Goal: Task Accomplishment & Management: Manage account settings

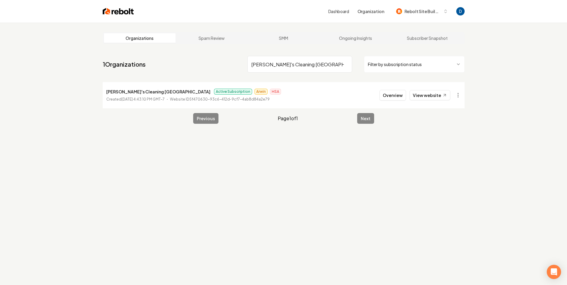
click at [293, 64] on input "Ruby's Cleaning San Diego" at bounding box center [300, 64] width 105 height 17
click at [123, 93] on p "Aim to Tame" at bounding box center [119, 91] width 26 height 7
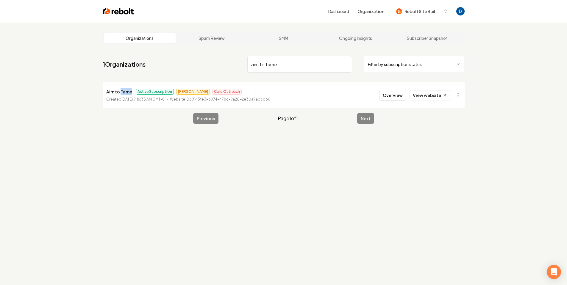
click at [123, 93] on p "Aim to Tame" at bounding box center [119, 91] width 26 height 7
click at [272, 62] on input "aim to tame" at bounding box center [300, 64] width 105 height 17
type input "southern appearance"
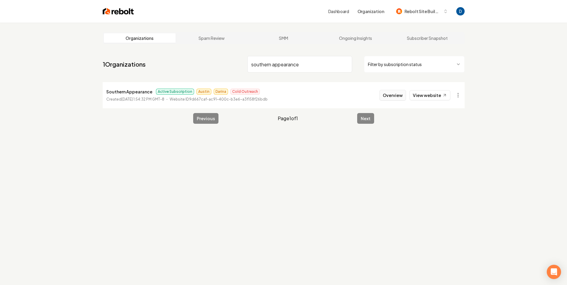
click at [399, 94] on button "Overview" at bounding box center [393, 95] width 27 height 11
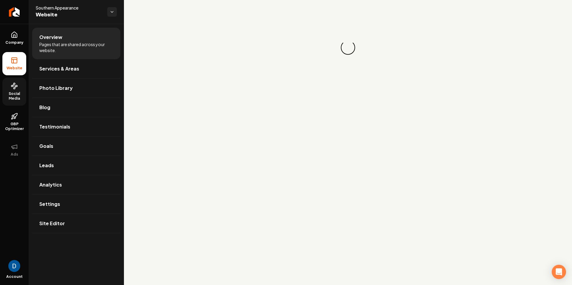
click at [26, 92] on span "Social Media" at bounding box center [14, 96] width 24 height 10
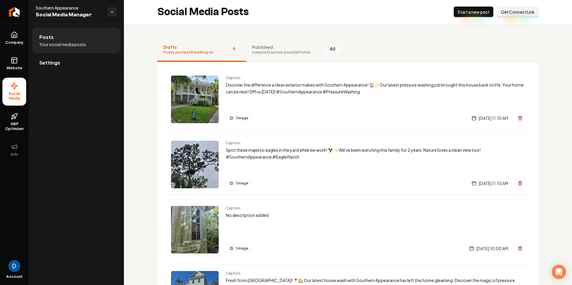
click at [258, 45] on span "Published" at bounding box center [281, 47] width 58 height 6
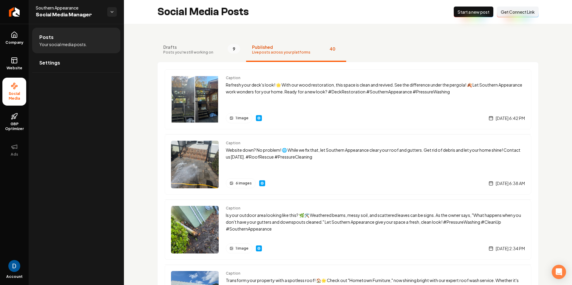
click at [519, 14] on span "Get Connect Link" at bounding box center [518, 12] width 34 height 6
click at [77, 57] on link "Settings" at bounding box center [76, 62] width 88 height 19
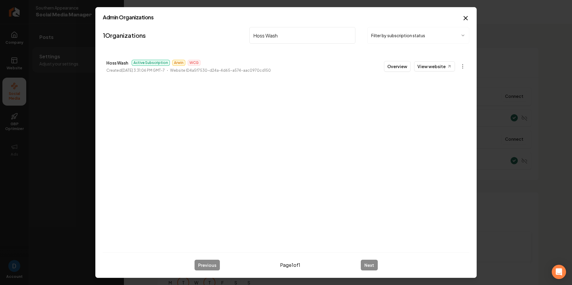
click at [279, 38] on input "Hoss Wash" at bounding box center [302, 35] width 106 height 17
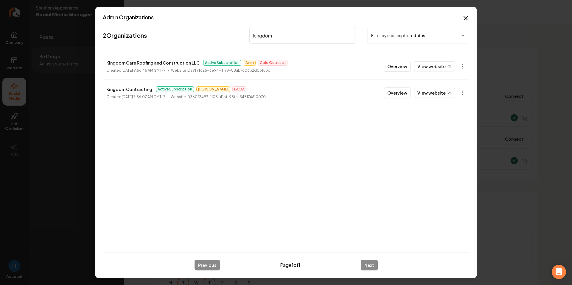
type input "kingdom"
click at [124, 90] on p "Kingdom Contracting" at bounding box center [129, 89] width 46 height 7
copy p "Kingdom Contracting"
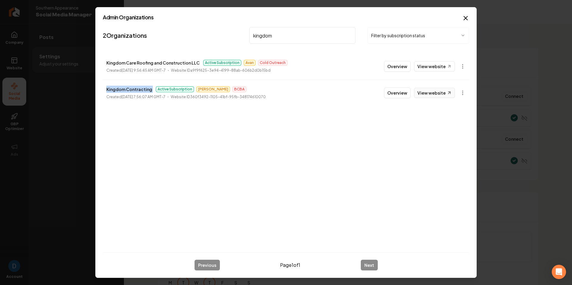
click at [442, 90] on link "View website" at bounding box center [434, 93] width 41 height 10
click at [469, 16] on icon "button" at bounding box center [465, 18] width 7 height 7
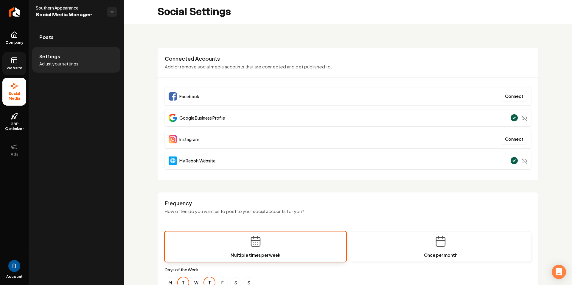
click at [13, 60] on icon at bounding box center [13, 62] width 0 height 4
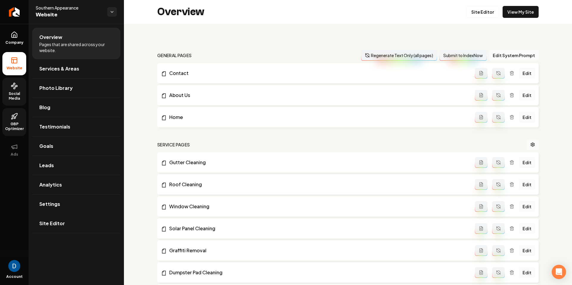
click at [21, 127] on span "GBP Optimizer" at bounding box center [14, 127] width 24 height 10
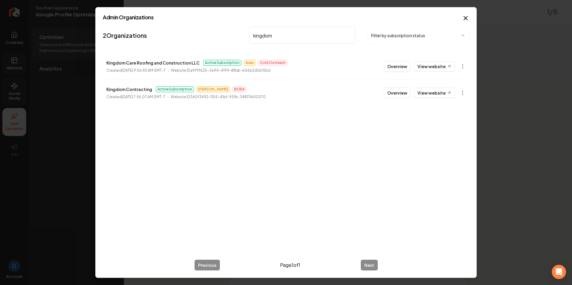
type input "kingdom"
click at [128, 88] on p "Kingdom Contracting" at bounding box center [129, 89] width 46 height 7
copy p "Kingdom Contracting"
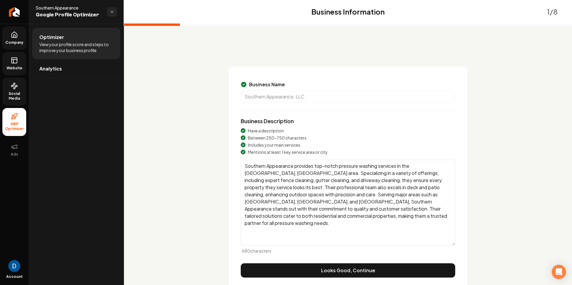
click at [15, 41] on span "Company" at bounding box center [14, 42] width 23 height 5
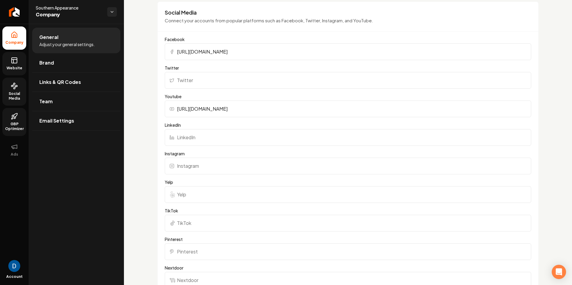
scroll to position [612, 0]
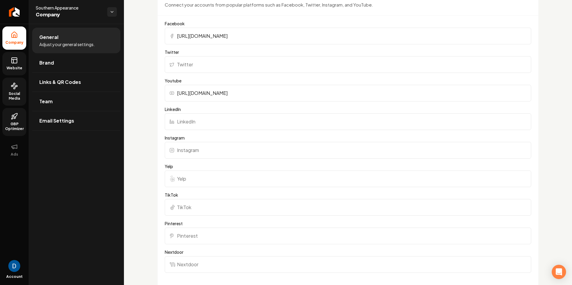
click at [14, 63] on rect at bounding box center [14, 60] width 5 height 5
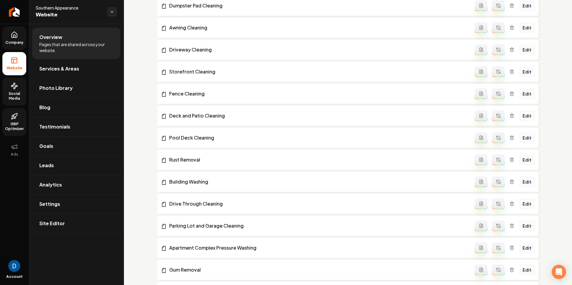
scroll to position [236, 0]
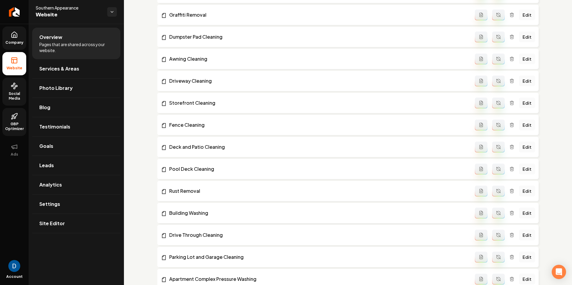
click at [9, 28] on link "Company" at bounding box center [14, 38] width 24 height 23
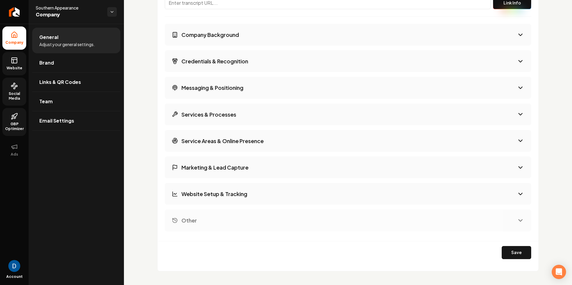
scroll to position [1013, 0]
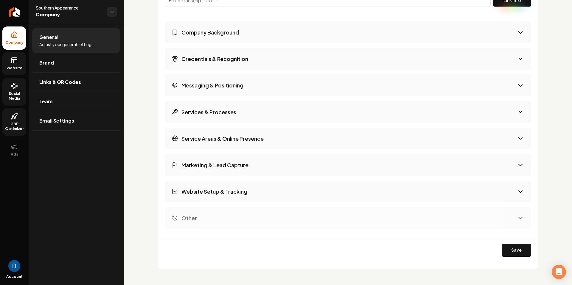
click at [18, 62] on link "Website" at bounding box center [14, 63] width 24 height 23
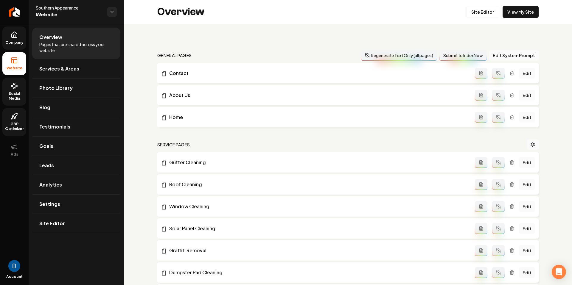
click at [14, 39] on link "Company" at bounding box center [14, 38] width 24 height 23
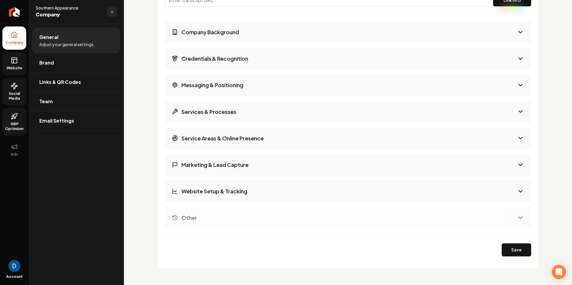
scroll to position [911, 0]
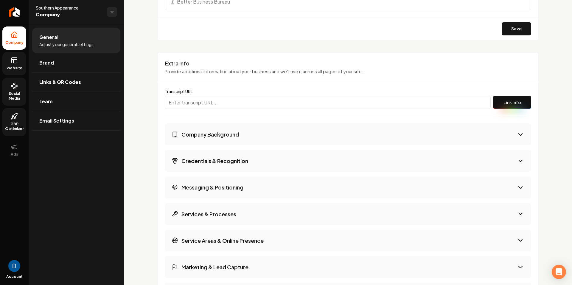
click at [197, 101] on input "Main content area" at bounding box center [328, 102] width 326 height 13
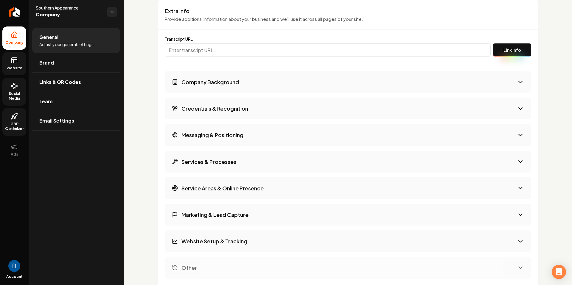
scroll to position [956, 0]
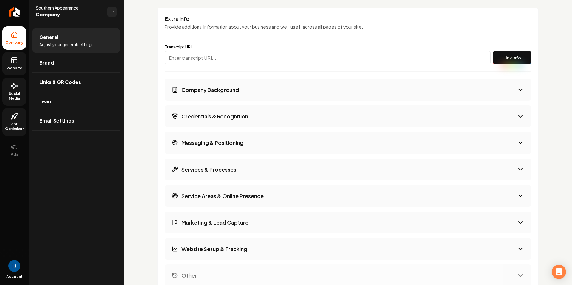
click at [228, 90] on h3 "Company Background" at bounding box center [209, 89] width 57 height 7
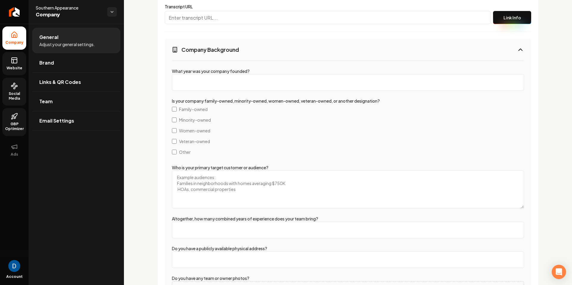
scroll to position [951, 0]
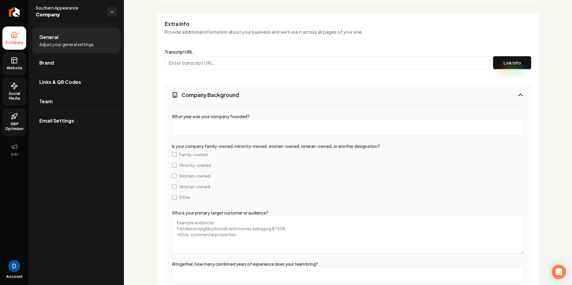
click at [277, 93] on button "Company Background" at bounding box center [348, 95] width 366 height 22
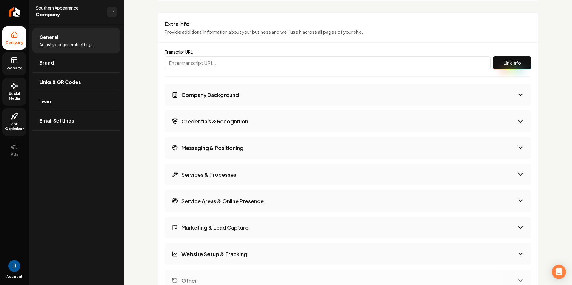
click at [213, 63] on input "Main content area" at bounding box center [328, 62] width 326 height 13
click at [292, 100] on button "Company Background" at bounding box center [348, 95] width 366 height 22
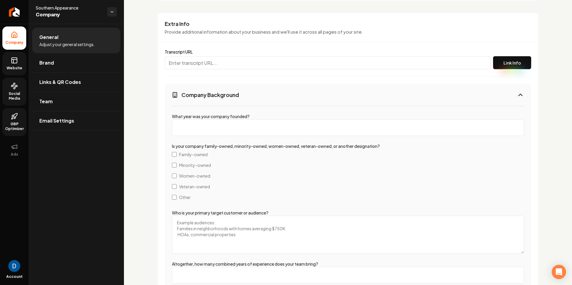
click at [296, 95] on button "Company Background" at bounding box center [348, 95] width 366 height 22
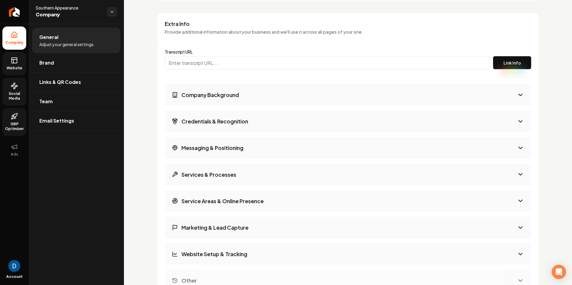
click at [284, 125] on button "Credentials & Recognition" at bounding box center [348, 122] width 366 height 22
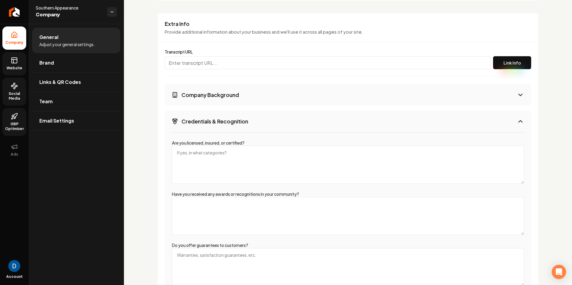
click at [283, 119] on button "Credentials & Recognition" at bounding box center [348, 122] width 366 height 22
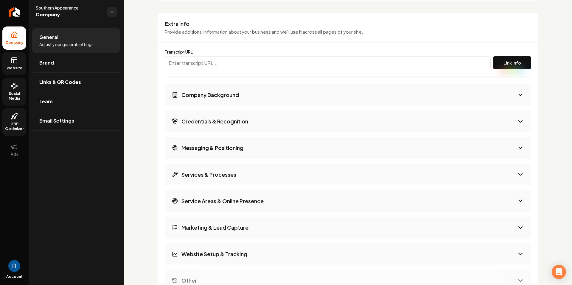
click at [279, 148] on button "Messaging & Positioning" at bounding box center [348, 148] width 366 height 22
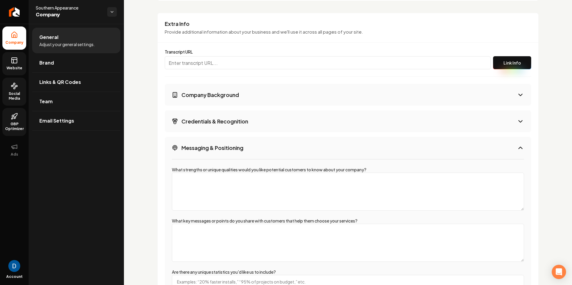
click at [281, 149] on button "Messaging & Positioning" at bounding box center [348, 148] width 366 height 22
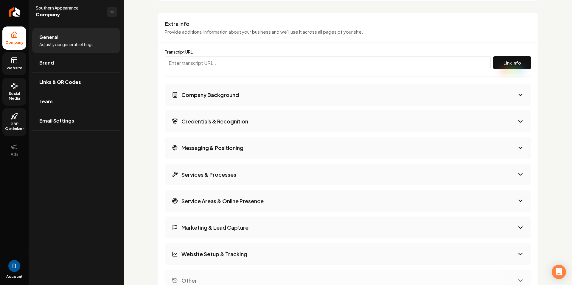
click at [280, 179] on button "Services & Processes" at bounding box center [348, 175] width 366 height 22
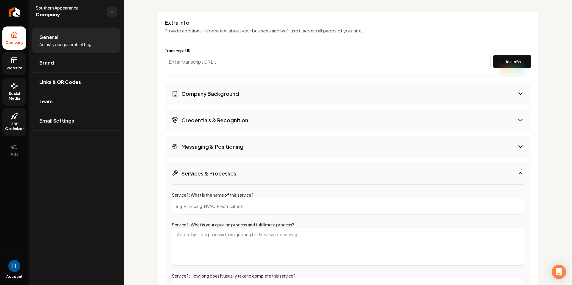
click at [279, 178] on button "Services & Processes" at bounding box center [348, 174] width 366 height 22
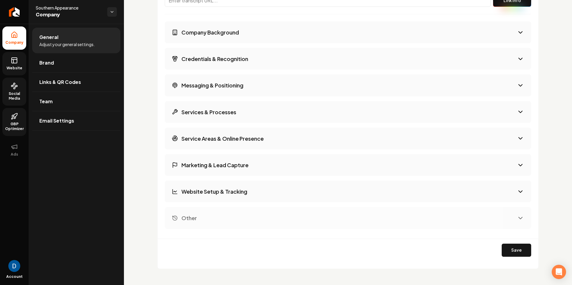
scroll to position [1016, 0]
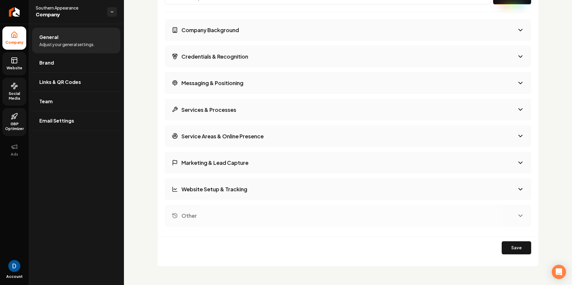
click at [268, 142] on button "Service Areas & Online Presence" at bounding box center [348, 136] width 366 height 22
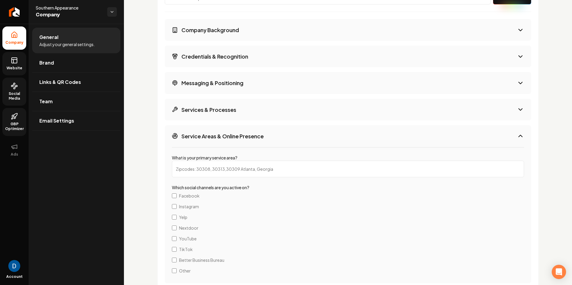
click at [270, 136] on button "Service Areas & Online Presence" at bounding box center [348, 136] width 366 height 22
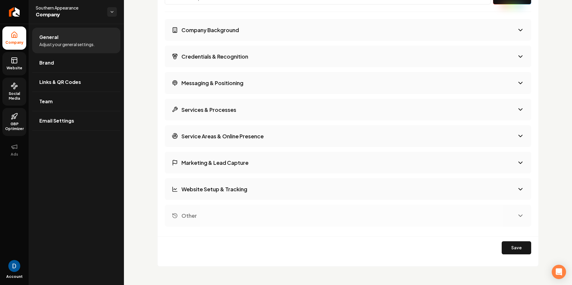
click at [262, 160] on button "Marketing & Lead Capture" at bounding box center [348, 163] width 366 height 22
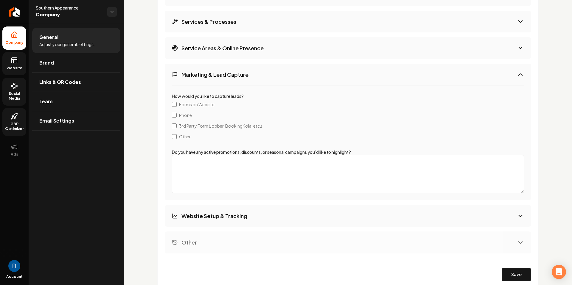
click at [230, 71] on h3 "Marketing & Lead Capture" at bounding box center [214, 74] width 67 height 7
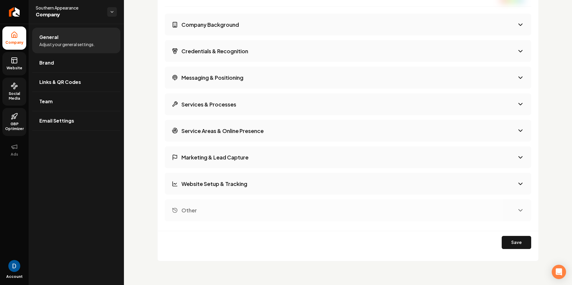
scroll to position [1021, 0]
click at [232, 180] on button "Website Setup & Tracking" at bounding box center [348, 184] width 366 height 22
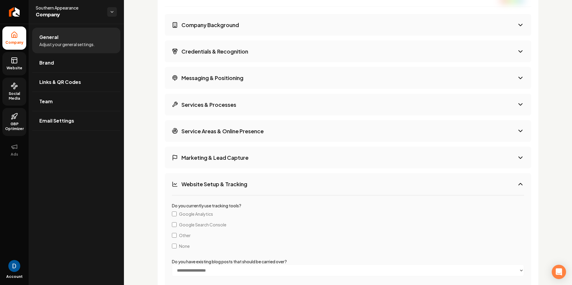
click at [17, 63] on icon at bounding box center [14, 60] width 7 height 7
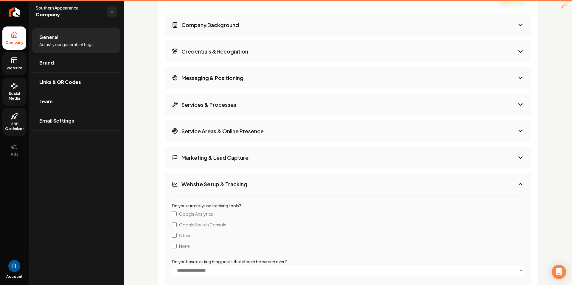
scroll to position [607, 0]
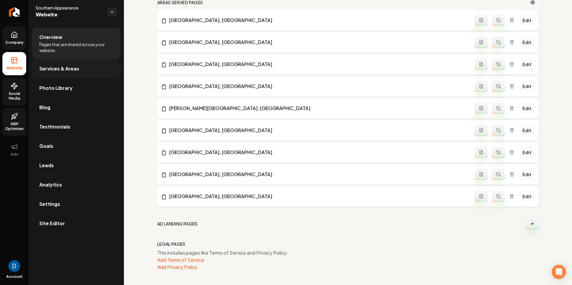
click at [50, 74] on link "Services & Areas" at bounding box center [76, 68] width 88 height 19
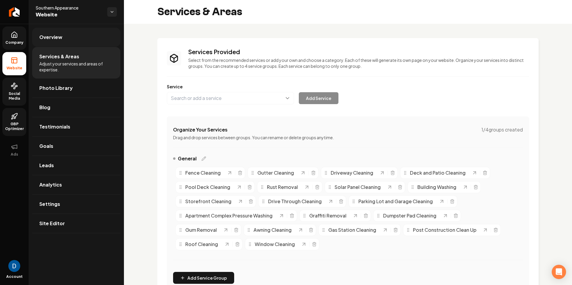
click at [70, 29] on link "Overview" at bounding box center [76, 37] width 88 height 19
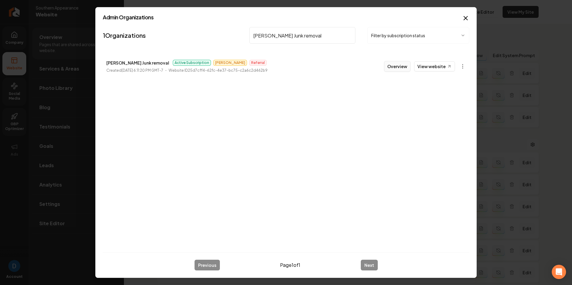
type input "[PERSON_NAME] Junk removal"
click at [395, 69] on button "Overview" at bounding box center [397, 66] width 27 height 11
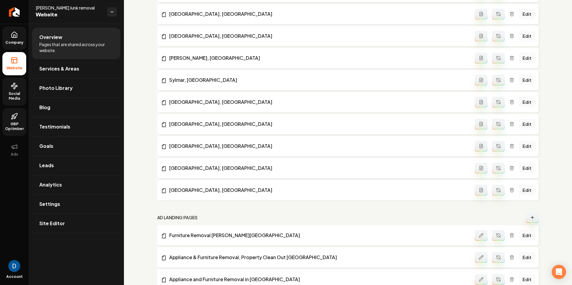
scroll to position [872, 0]
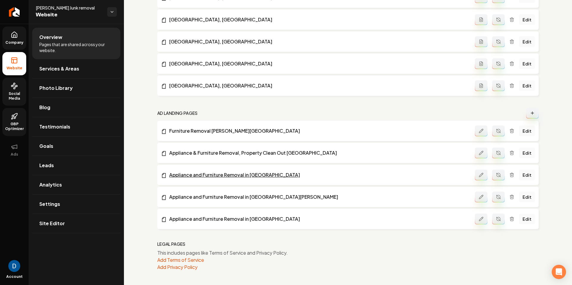
click at [217, 174] on link "Appliance and Furniture Removal in [GEOGRAPHIC_DATA]" at bounding box center [318, 175] width 314 height 7
click at [220, 196] on link "Appliance and Furniture Removal in [GEOGRAPHIC_DATA][PERSON_NAME]" at bounding box center [318, 197] width 314 height 7
click at [221, 220] on link "Appliance and Furniture Removal in [GEOGRAPHIC_DATA]" at bounding box center [318, 219] width 314 height 7
